Goal: Task Accomplishment & Management: Manage account settings

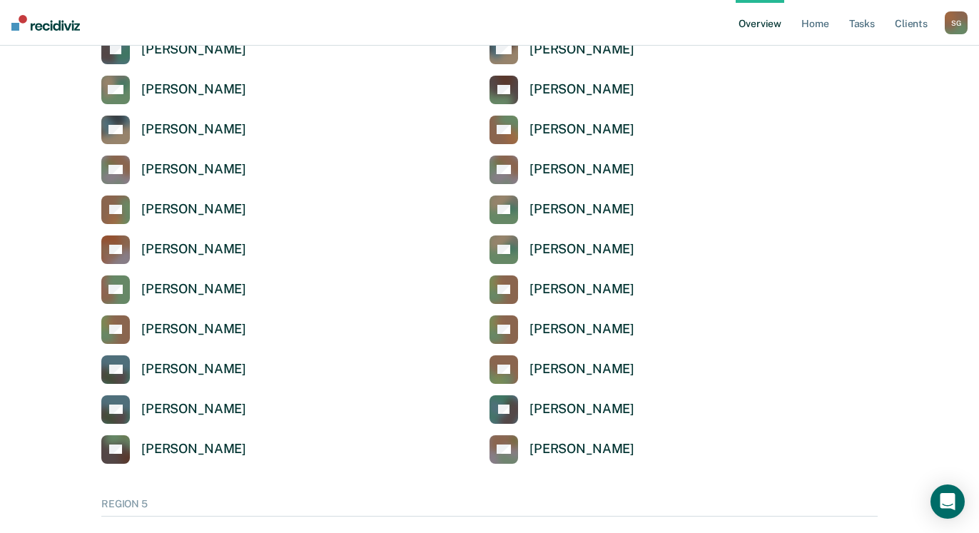
scroll to position [4731, 0]
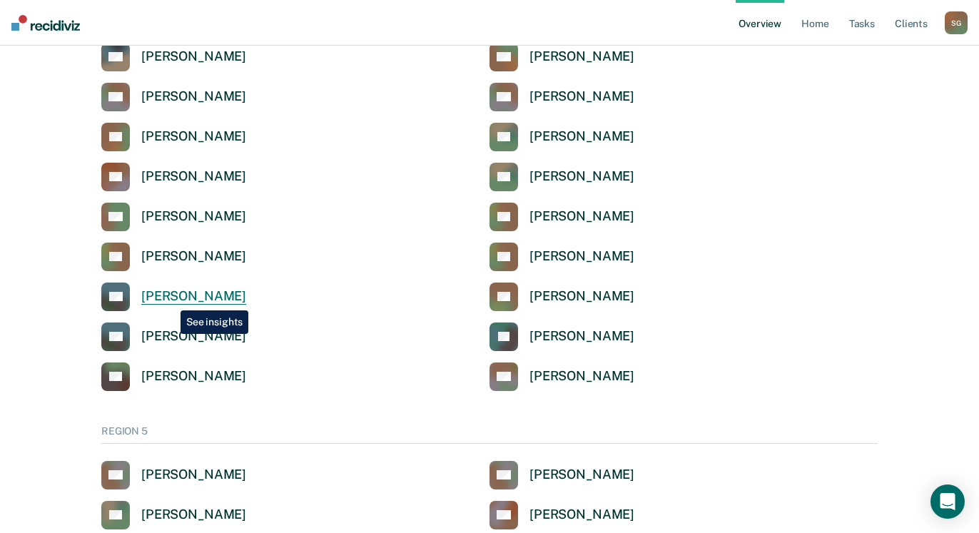
click at [170, 300] on div "[PERSON_NAME]" at bounding box center [193, 296] width 105 height 16
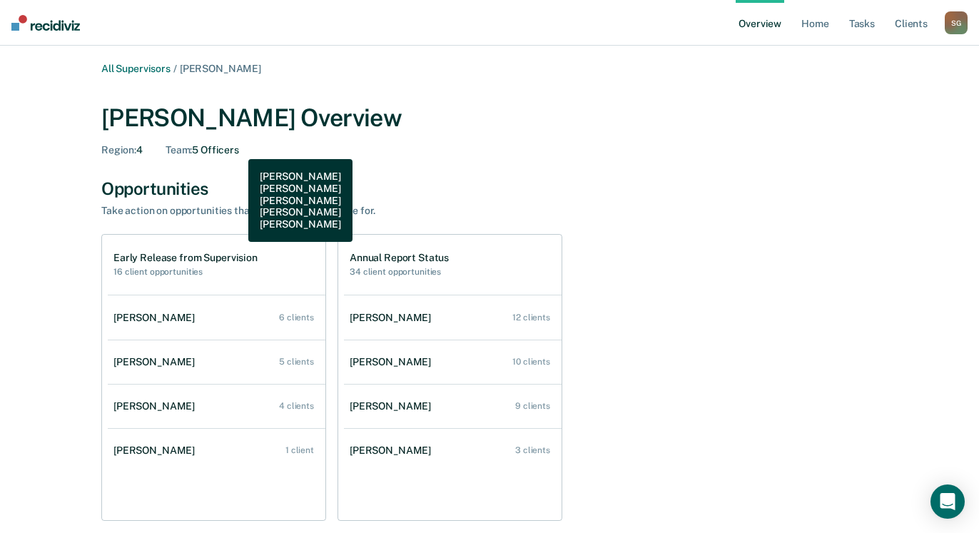
click at [238, 148] on div "Team : 5 Officers" at bounding box center [202, 150] width 73 height 12
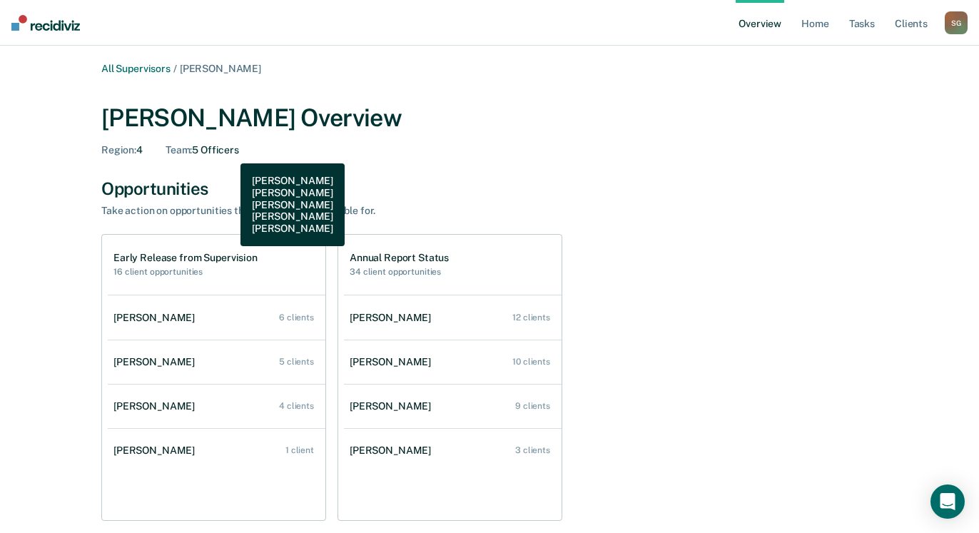
click at [230, 153] on div "Team : 5 Officers" at bounding box center [202, 150] width 73 height 12
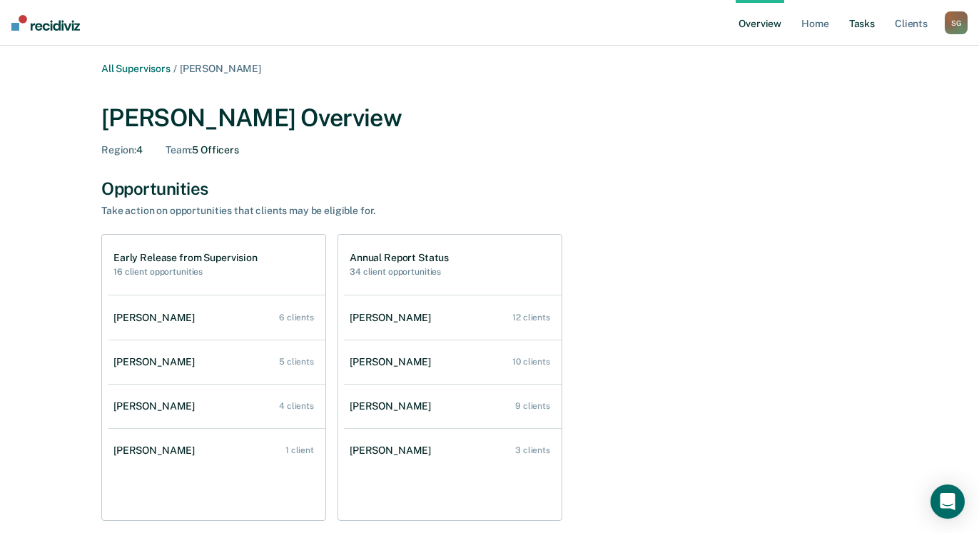
click at [867, 24] on link "Tasks" at bounding box center [861, 23] width 31 height 46
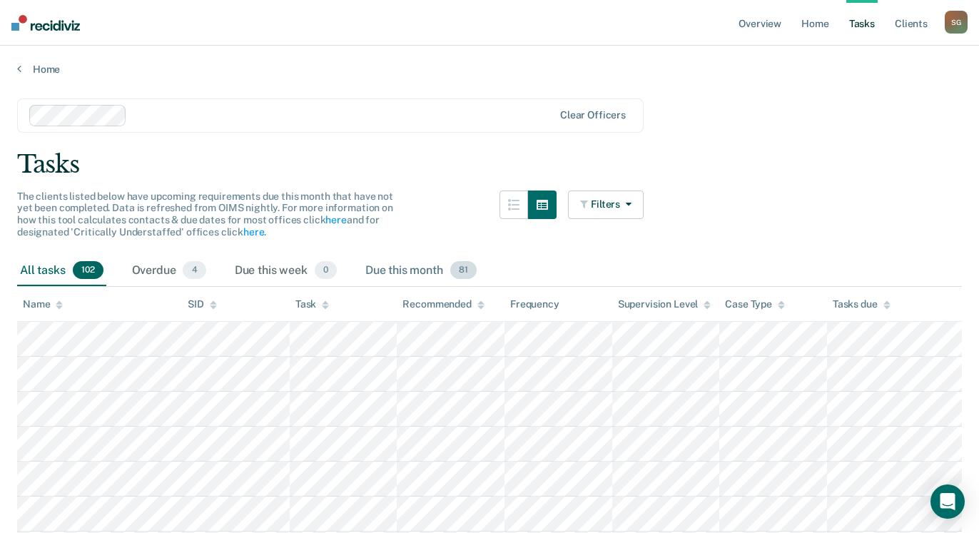
click at [397, 272] on div "Due this month 81" at bounding box center [420, 270] width 117 height 31
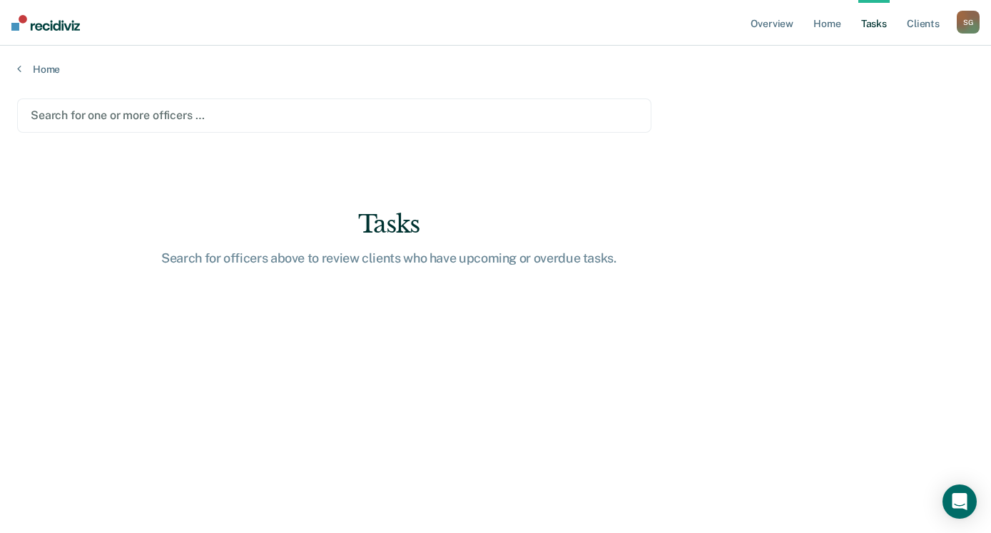
click at [221, 111] on div at bounding box center [334, 115] width 607 height 16
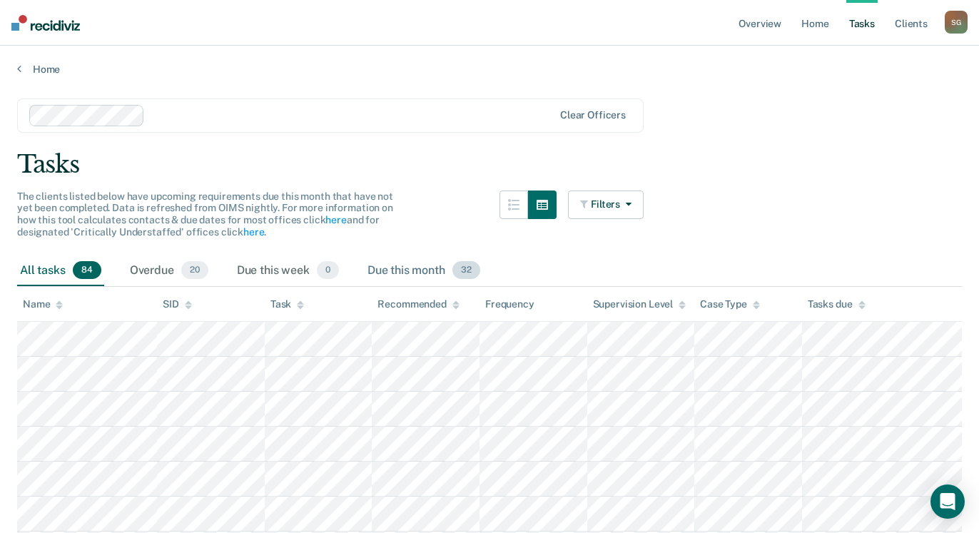
click at [392, 273] on div "Due this month 32" at bounding box center [424, 270] width 118 height 31
